Goal: Check status: Check status

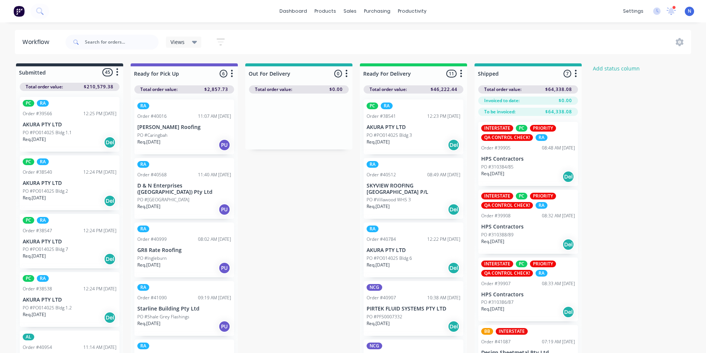
scroll to position [1931, 0]
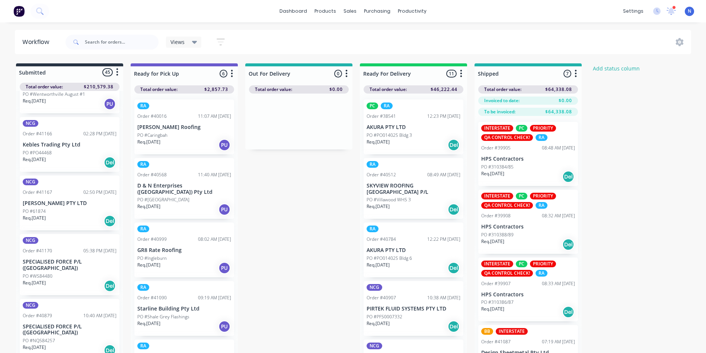
click at [53, 273] on div "PO #WS84480" at bounding box center [70, 276] width 94 height 7
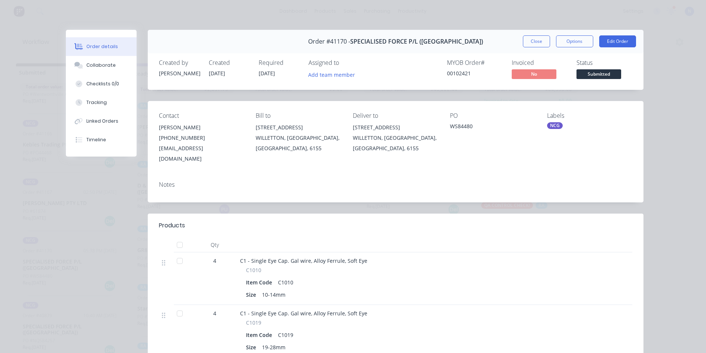
click at [265, 70] on span "[DATE]" at bounding box center [267, 73] width 16 height 7
click at [528, 40] on button "Close" at bounding box center [536, 41] width 27 height 12
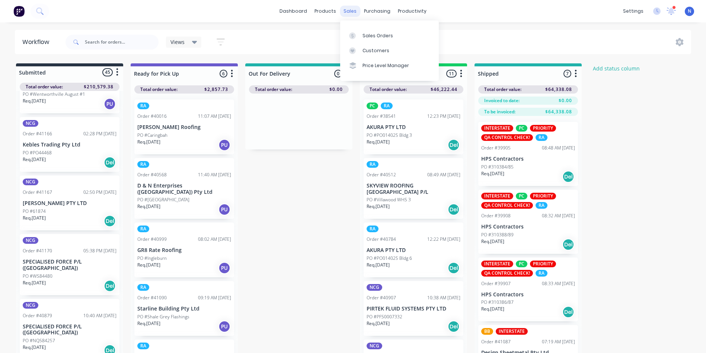
click at [346, 11] on div "sales" at bounding box center [350, 11] width 20 height 11
click at [364, 34] on div "Sales Orders" at bounding box center [378, 35] width 31 height 7
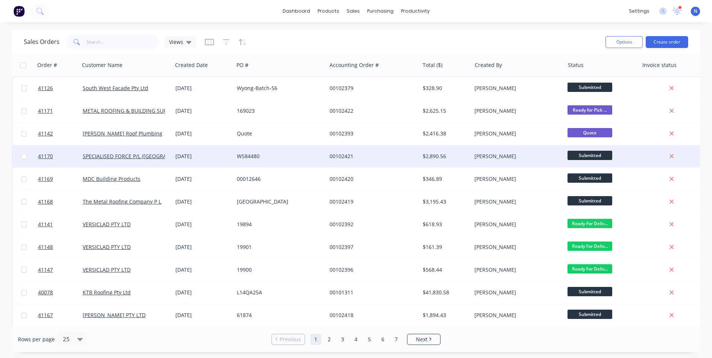
click at [300, 160] on div "WS84480" at bounding box center [280, 156] width 93 height 22
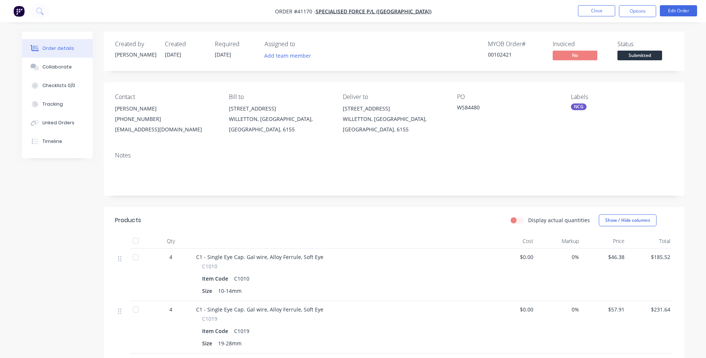
click at [228, 58] on span "[DATE]" at bounding box center [223, 54] width 16 height 7
drag, startPoint x: 228, startPoint y: 58, endPoint x: 226, endPoint y: 52, distance: 6.5
click at [226, 52] on span "[DATE]" at bounding box center [223, 54] width 16 height 7
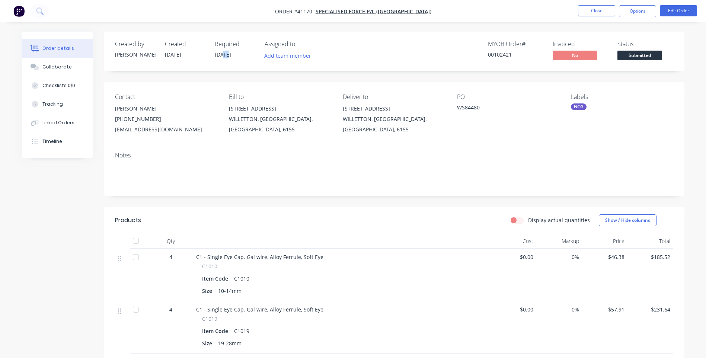
click at [226, 52] on span "[DATE]" at bounding box center [223, 54] width 16 height 7
click at [51, 70] on button "Collaborate" at bounding box center [57, 67] width 71 height 19
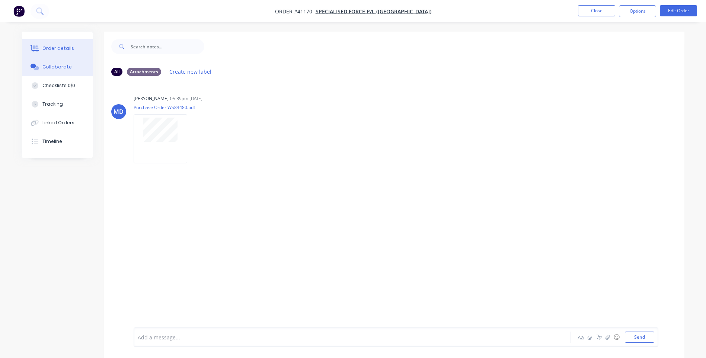
click at [61, 50] on div "Order details" at bounding box center [58, 48] width 32 height 7
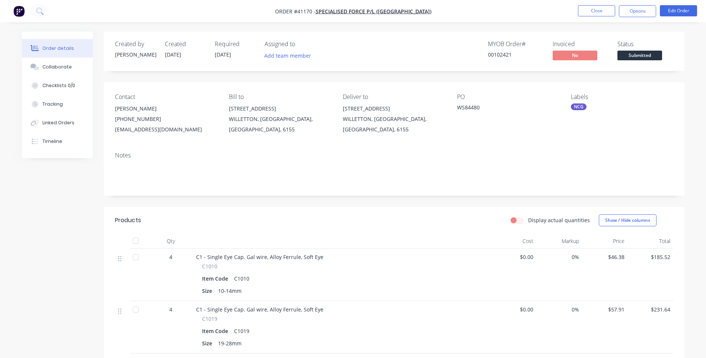
click at [223, 54] on span "[DATE]" at bounding box center [223, 54] width 16 height 7
click at [228, 53] on span "[DATE]" at bounding box center [223, 54] width 16 height 7
drag, startPoint x: 228, startPoint y: 53, endPoint x: 694, endPoint y: 107, distance: 469.7
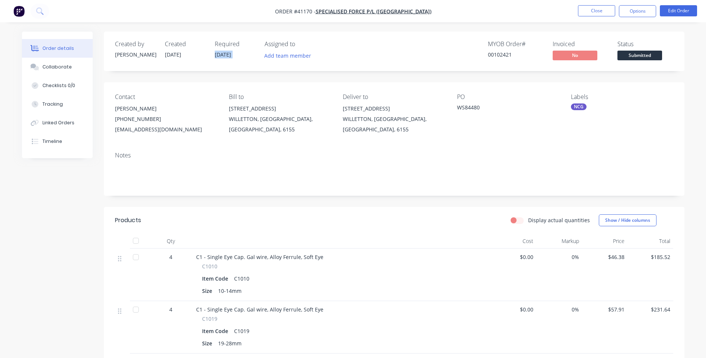
click at [588, 13] on button "Close" at bounding box center [596, 10] width 37 height 11
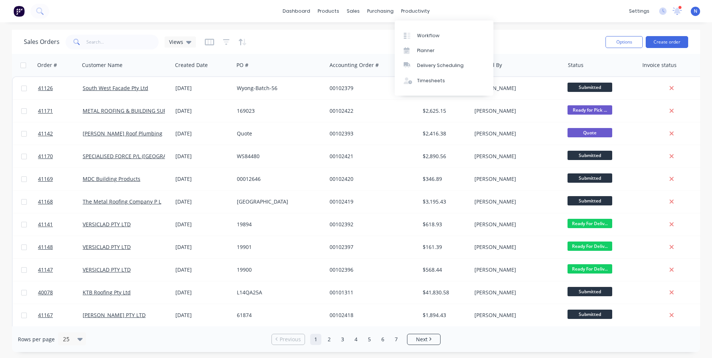
click at [413, 17] on div "productivity" at bounding box center [415, 11] width 36 height 11
click at [425, 32] on div "Workflow" at bounding box center [428, 35] width 22 height 7
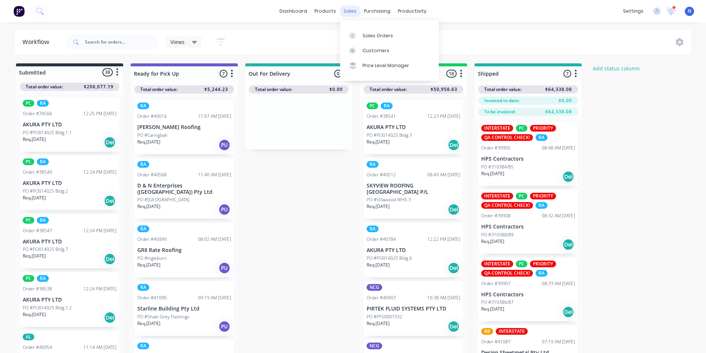
click at [353, 12] on div "sales" at bounding box center [350, 11] width 20 height 11
click at [368, 34] on div "Sales Orders" at bounding box center [378, 35] width 31 height 7
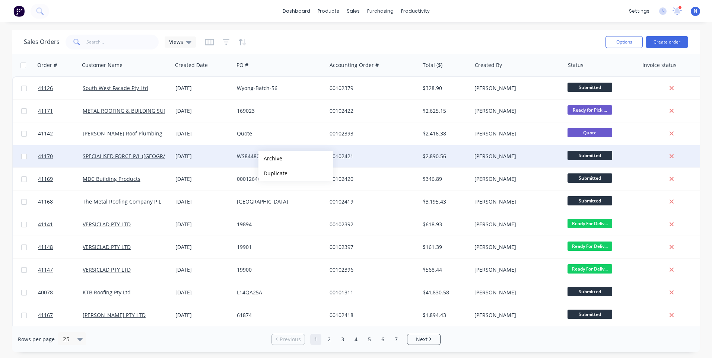
click at [194, 158] on div "[DATE]" at bounding box center [202, 156] width 55 height 7
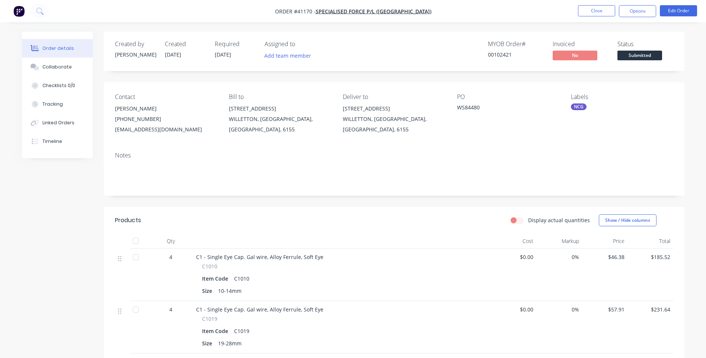
click at [223, 53] on span "[DATE]" at bounding box center [223, 54] width 16 height 7
drag, startPoint x: 223, startPoint y: 53, endPoint x: 250, endPoint y: 62, distance: 28.5
click at [251, 62] on div "Created by [PERSON_NAME] Created [DATE] Required [DATE] Assigned to Add team me…" at bounding box center [394, 51] width 581 height 39
click at [226, 53] on span "[DATE]" at bounding box center [223, 54] width 16 height 7
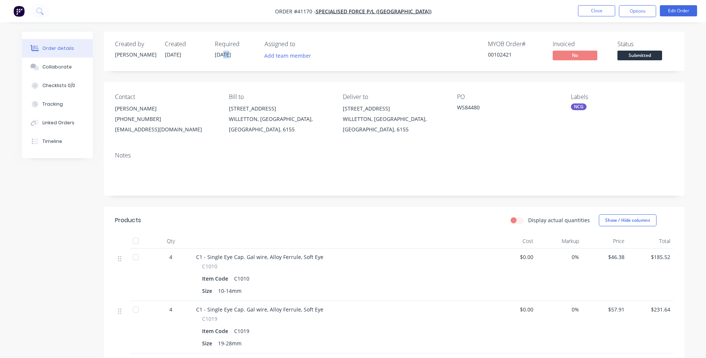
click at [226, 53] on span "[DATE]" at bounding box center [223, 54] width 16 height 7
drag, startPoint x: 226, startPoint y: 53, endPoint x: 696, endPoint y: 147, distance: 479.2
click at [73, 68] on button "Collaborate" at bounding box center [57, 67] width 71 height 19
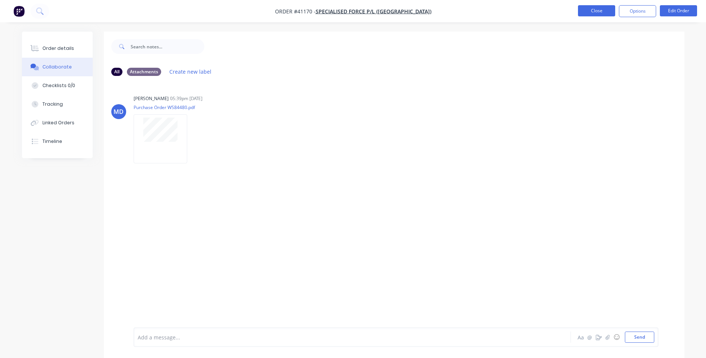
click at [590, 9] on button "Close" at bounding box center [596, 10] width 37 height 11
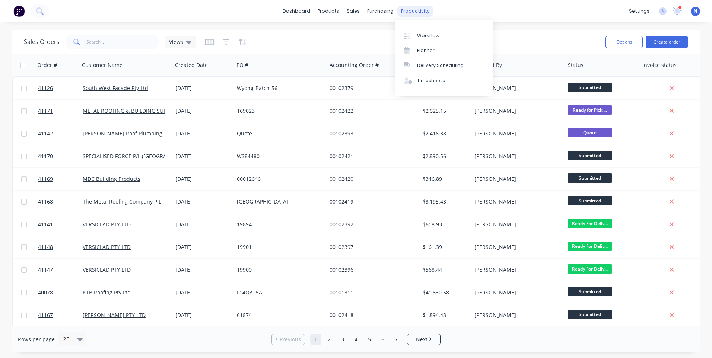
click at [409, 10] on div "productivity" at bounding box center [415, 11] width 36 height 11
click at [429, 37] on div "Workflow" at bounding box center [428, 35] width 22 height 7
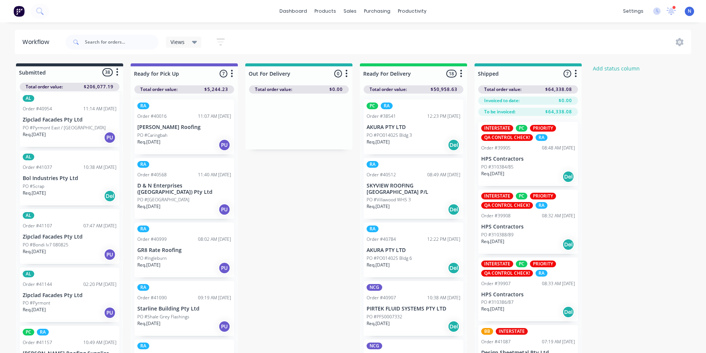
scroll to position [1523, 0]
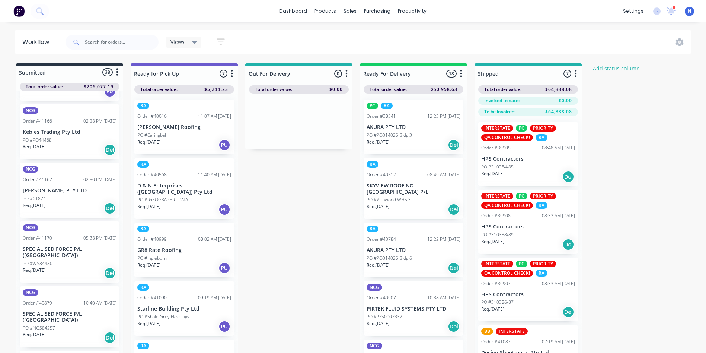
click at [67, 246] on p "SPECIALISED FORCE P/L ([GEOGRAPHIC_DATA])" at bounding box center [70, 252] width 94 height 13
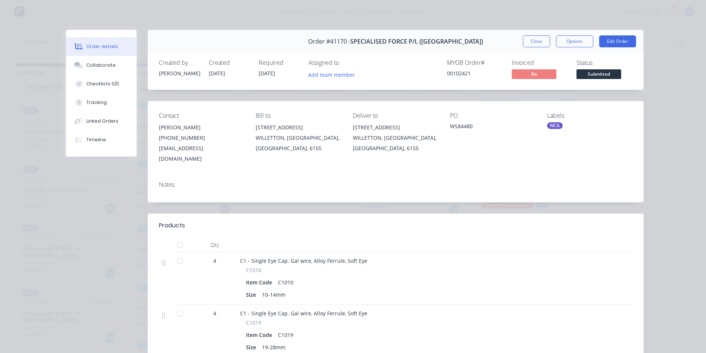
click at [264, 74] on span "[DATE]" at bounding box center [267, 73] width 16 height 7
click at [535, 42] on button "Close" at bounding box center [536, 41] width 27 height 12
